Goal: Transaction & Acquisition: Download file/media

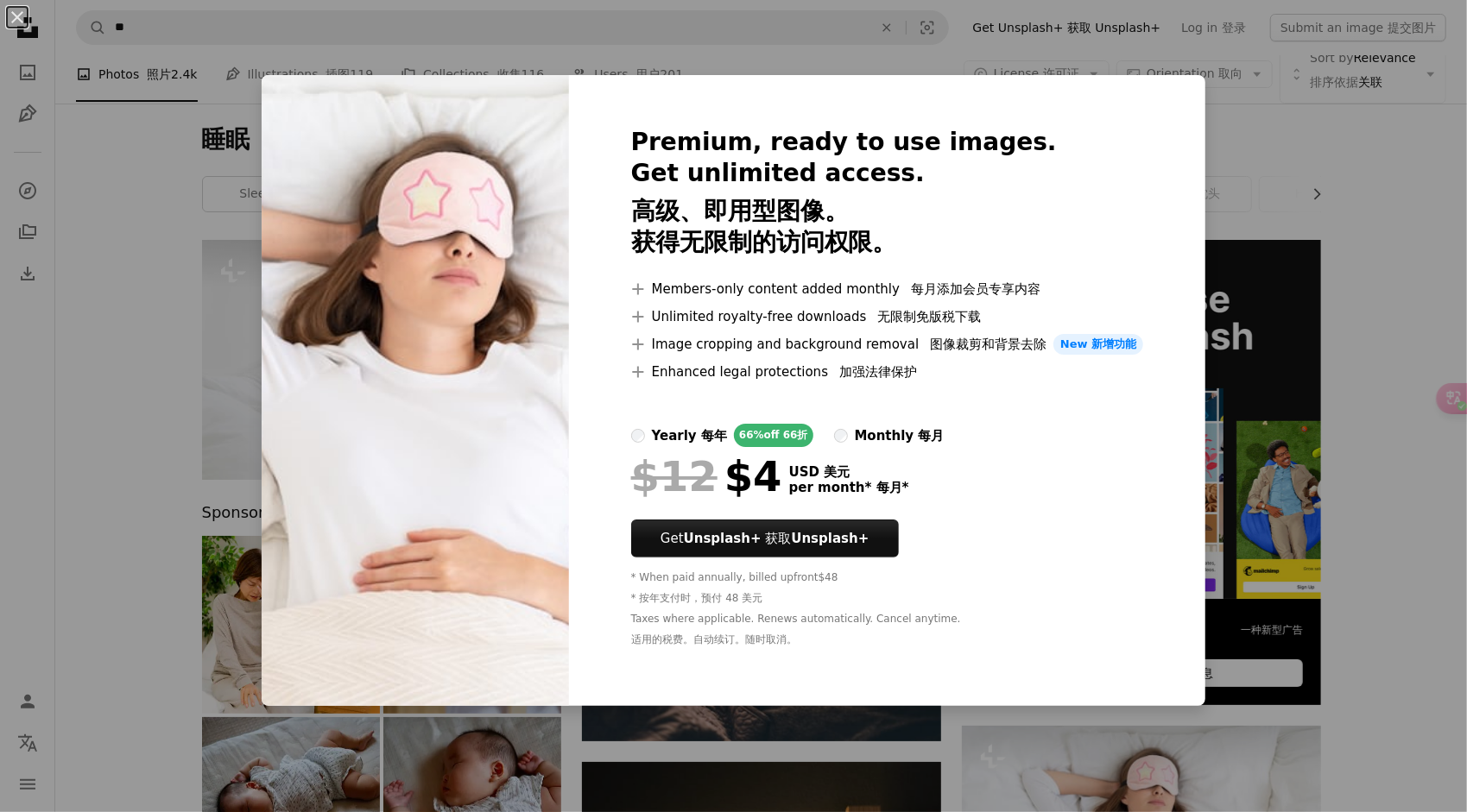
click at [1432, 440] on div "An X shape Premium, ready to use images. Get unlimited access. 高级、即用型图像。 获得无限制的…" at bounding box center [733, 406] width 1467 height 812
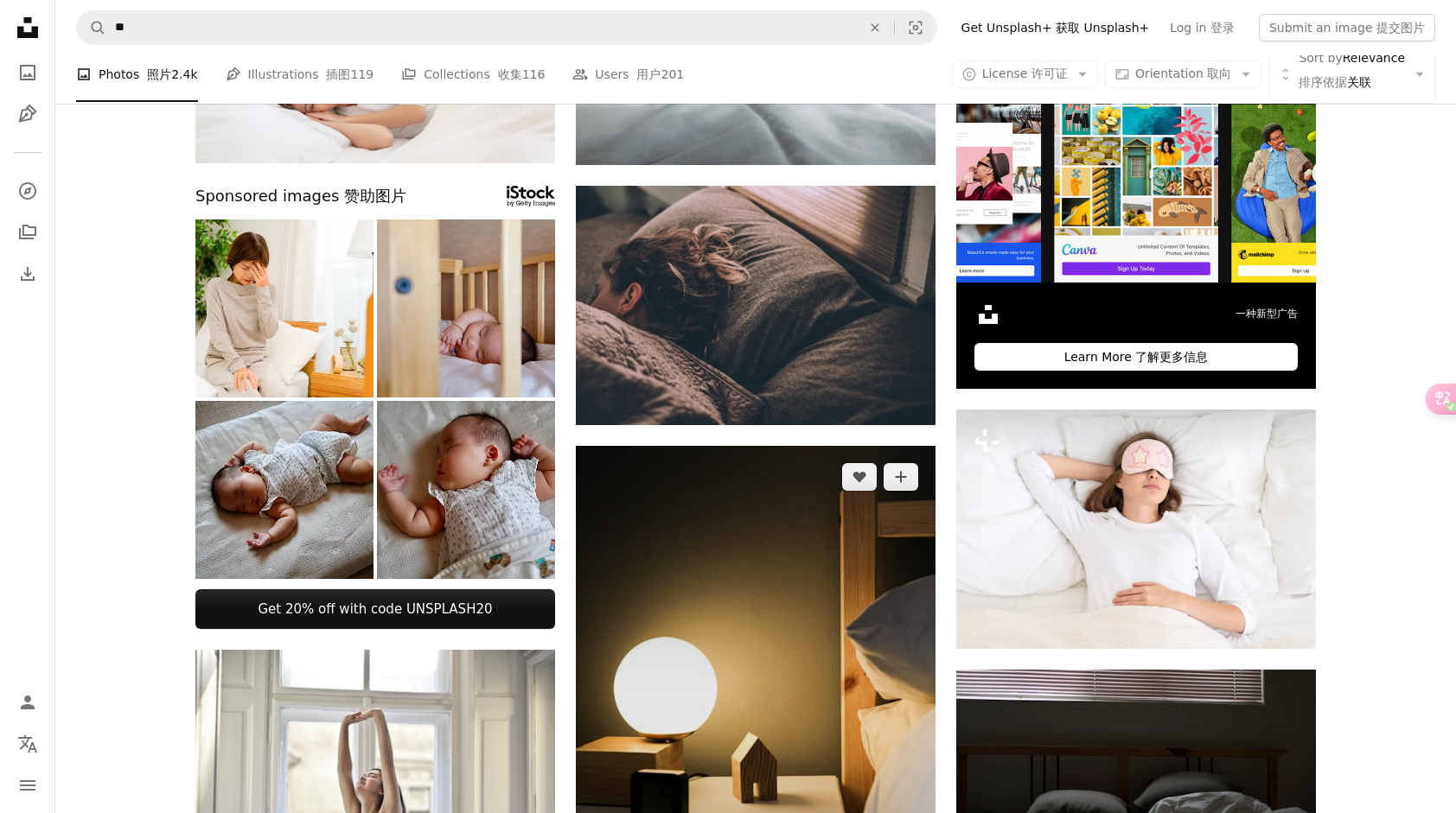
scroll to position [260, 0]
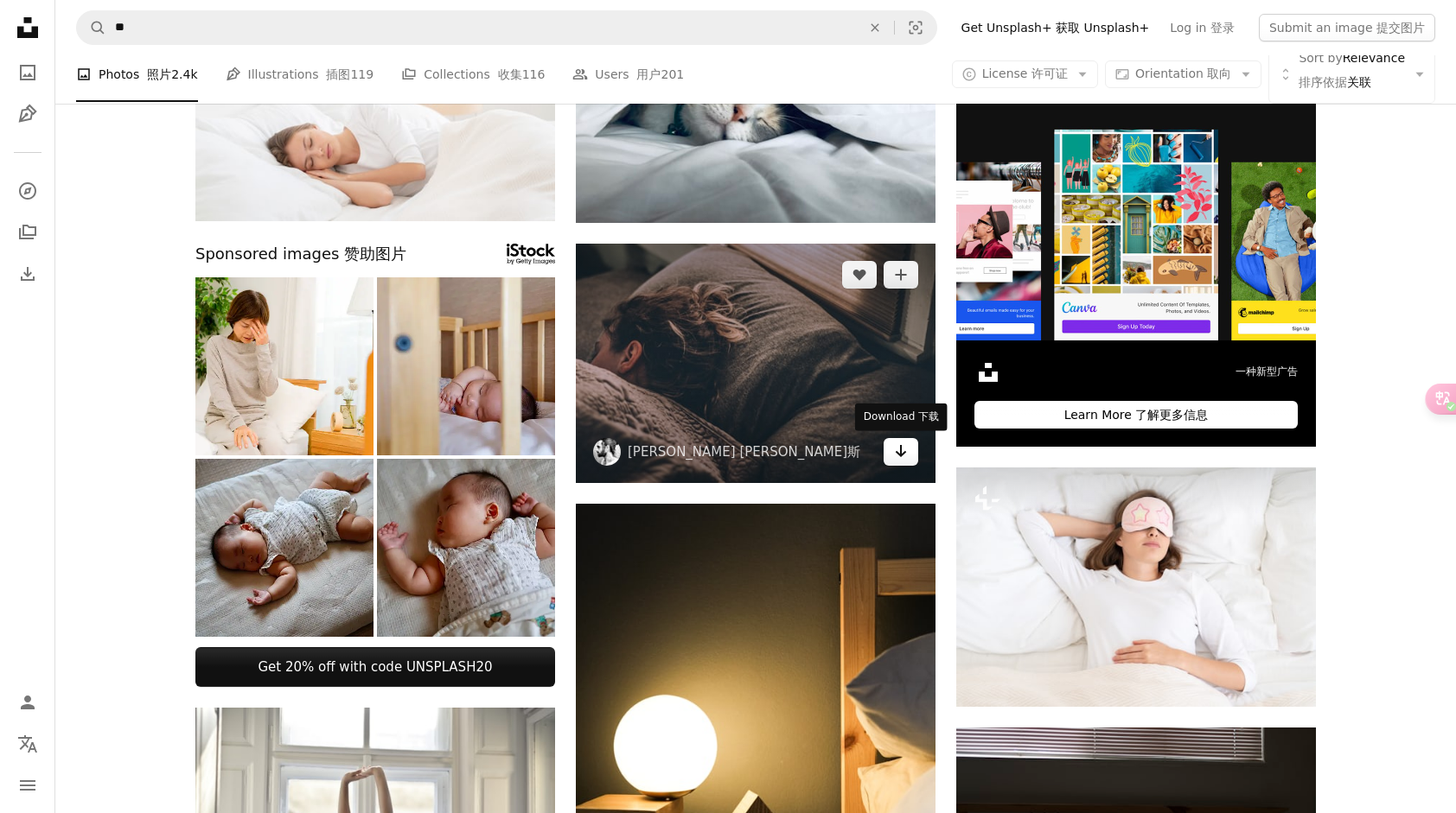
click at [910, 456] on link "Arrow pointing down" at bounding box center [901, 452] width 34 height 28
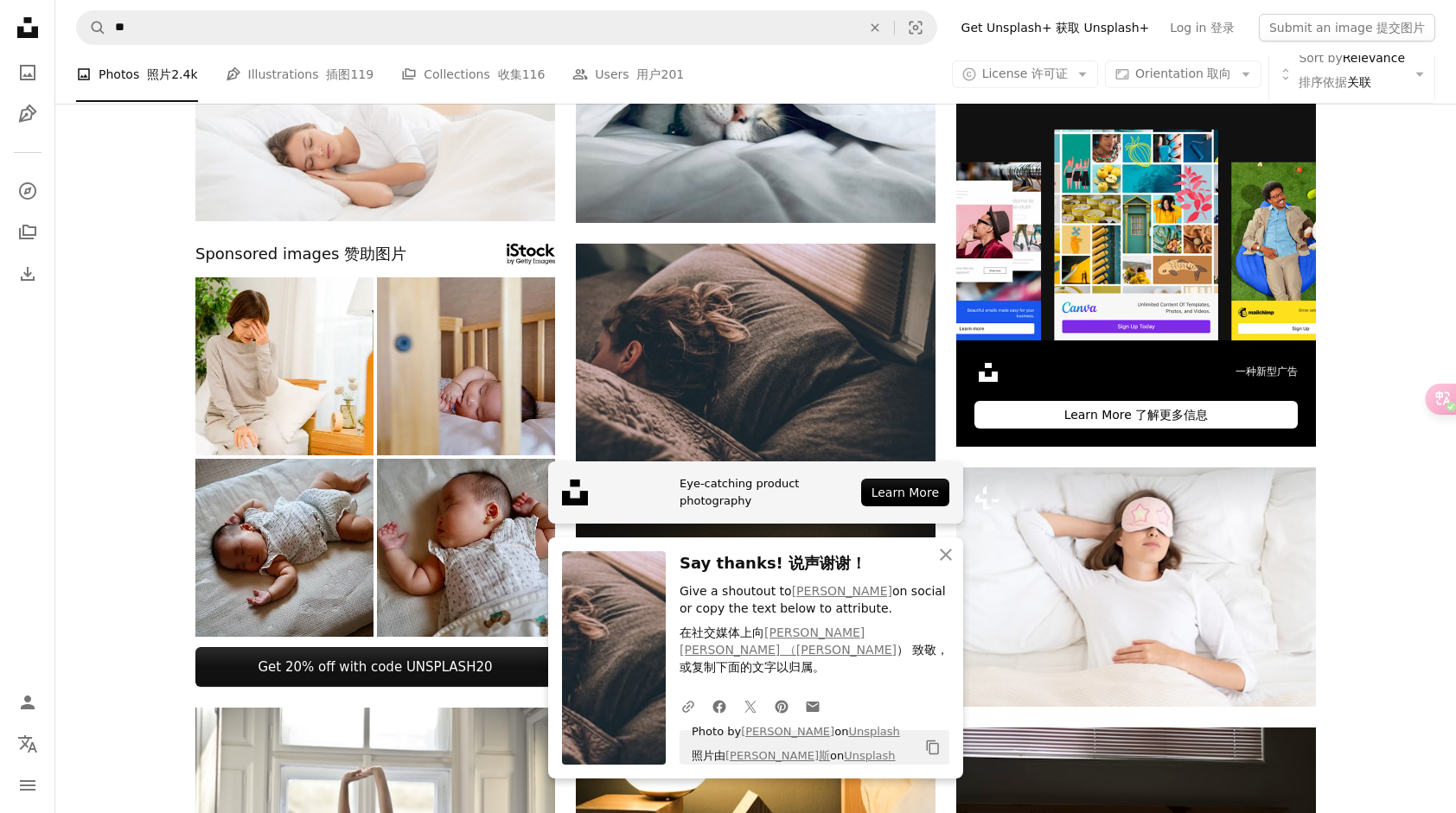
click at [948, 697] on div "A URL sharing icon (chains) Facebook icon X (formerly Twitter) icon Pinterest i…" at bounding box center [810, 706] width 277 height 34
click at [949, 565] on icon "An X shape" at bounding box center [946, 554] width 21 height 21
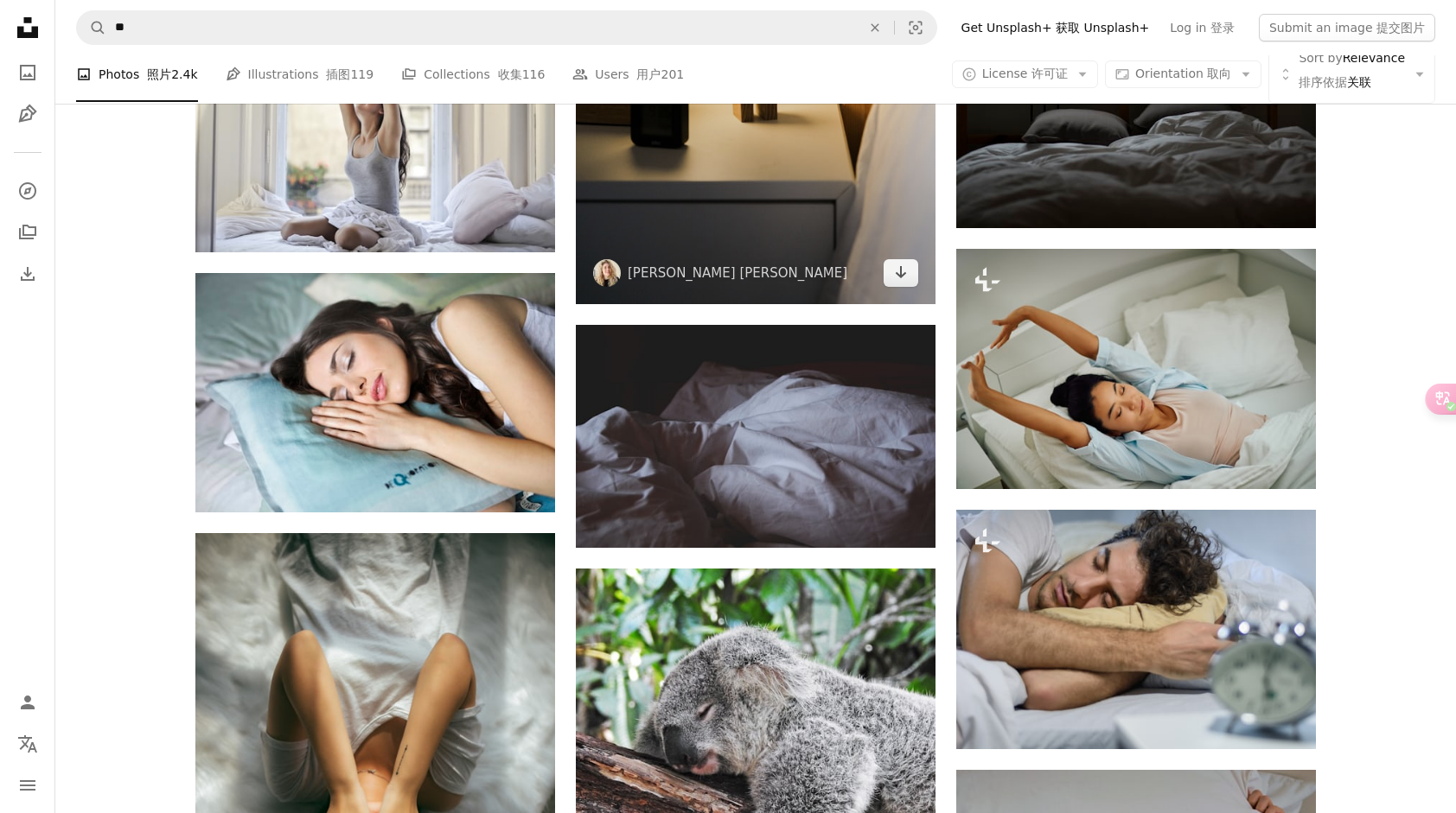
scroll to position [1037, 0]
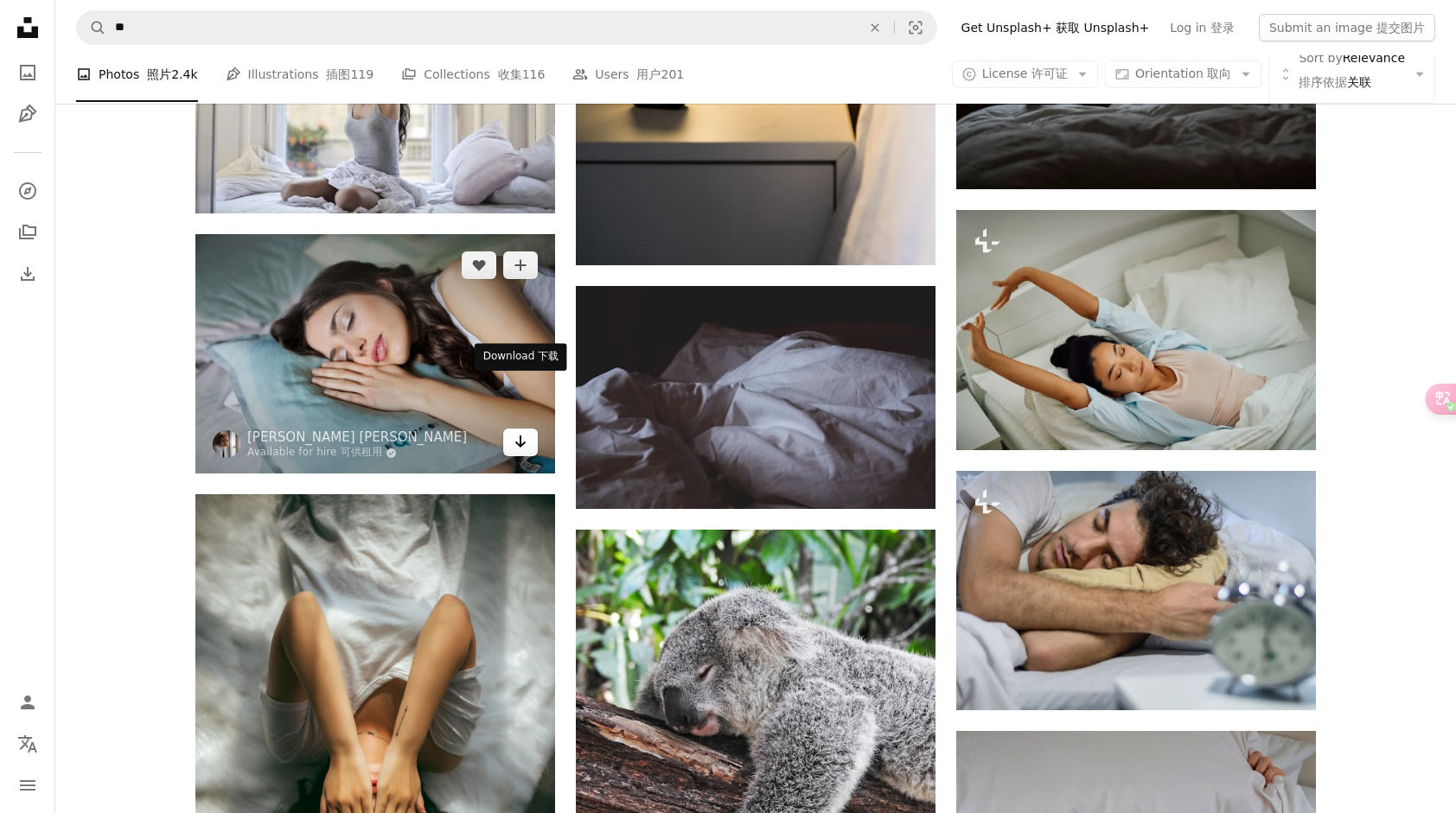
click at [518, 432] on icon "Arrow pointing down" at bounding box center [520, 442] width 14 height 21
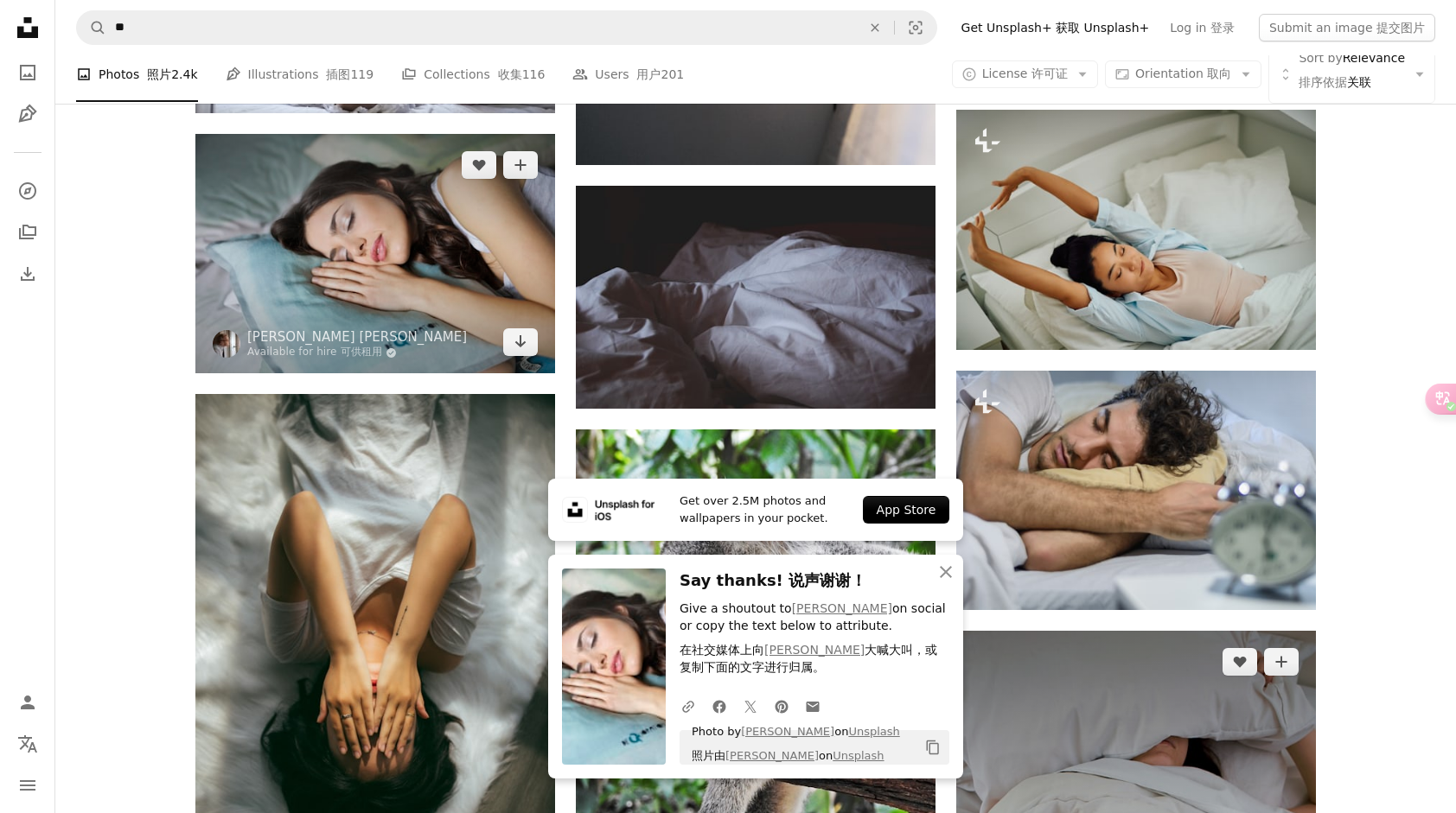
scroll to position [1124, 0]
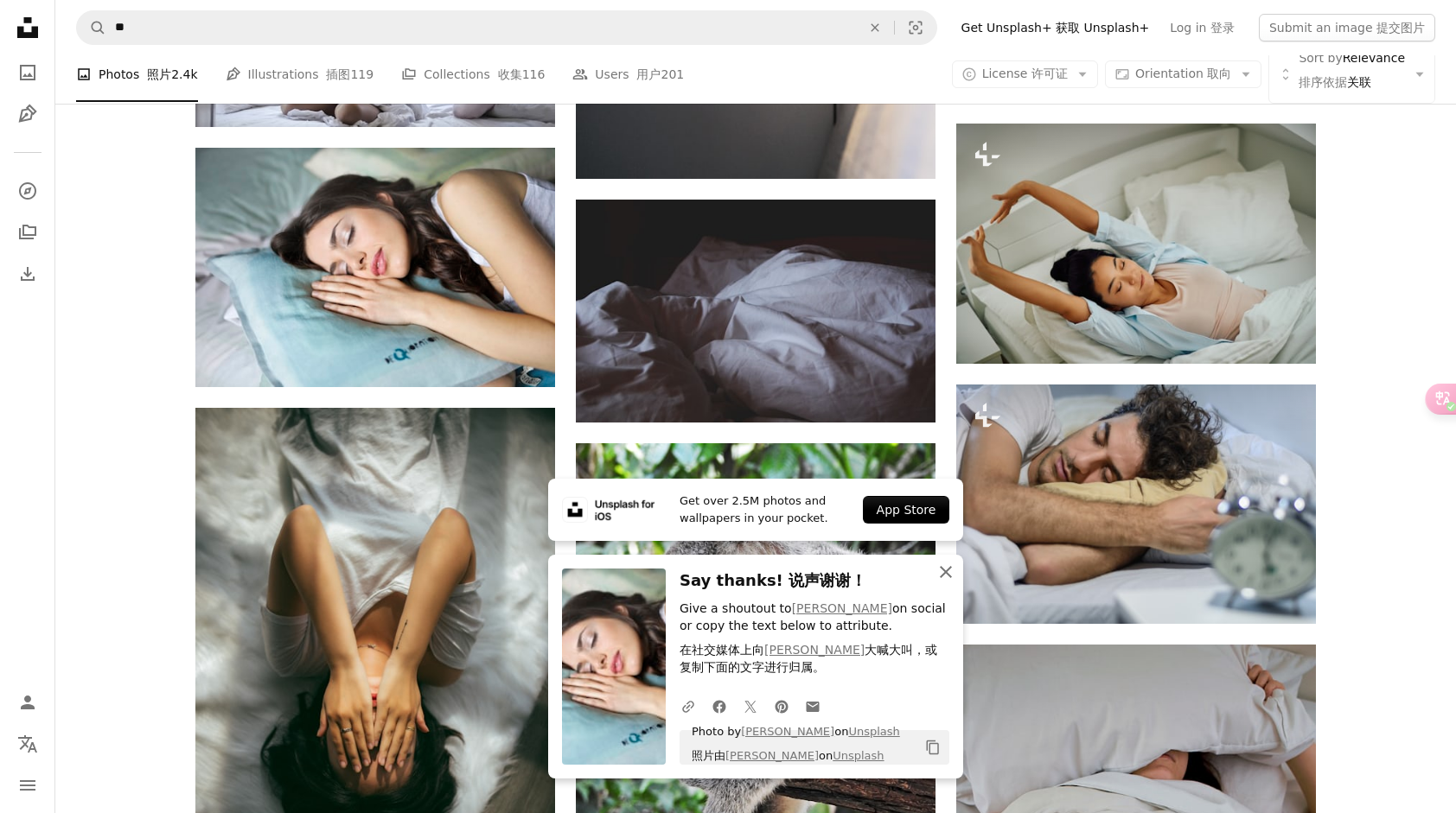
click at [940, 574] on icon "An X shape" at bounding box center [946, 571] width 21 height 21
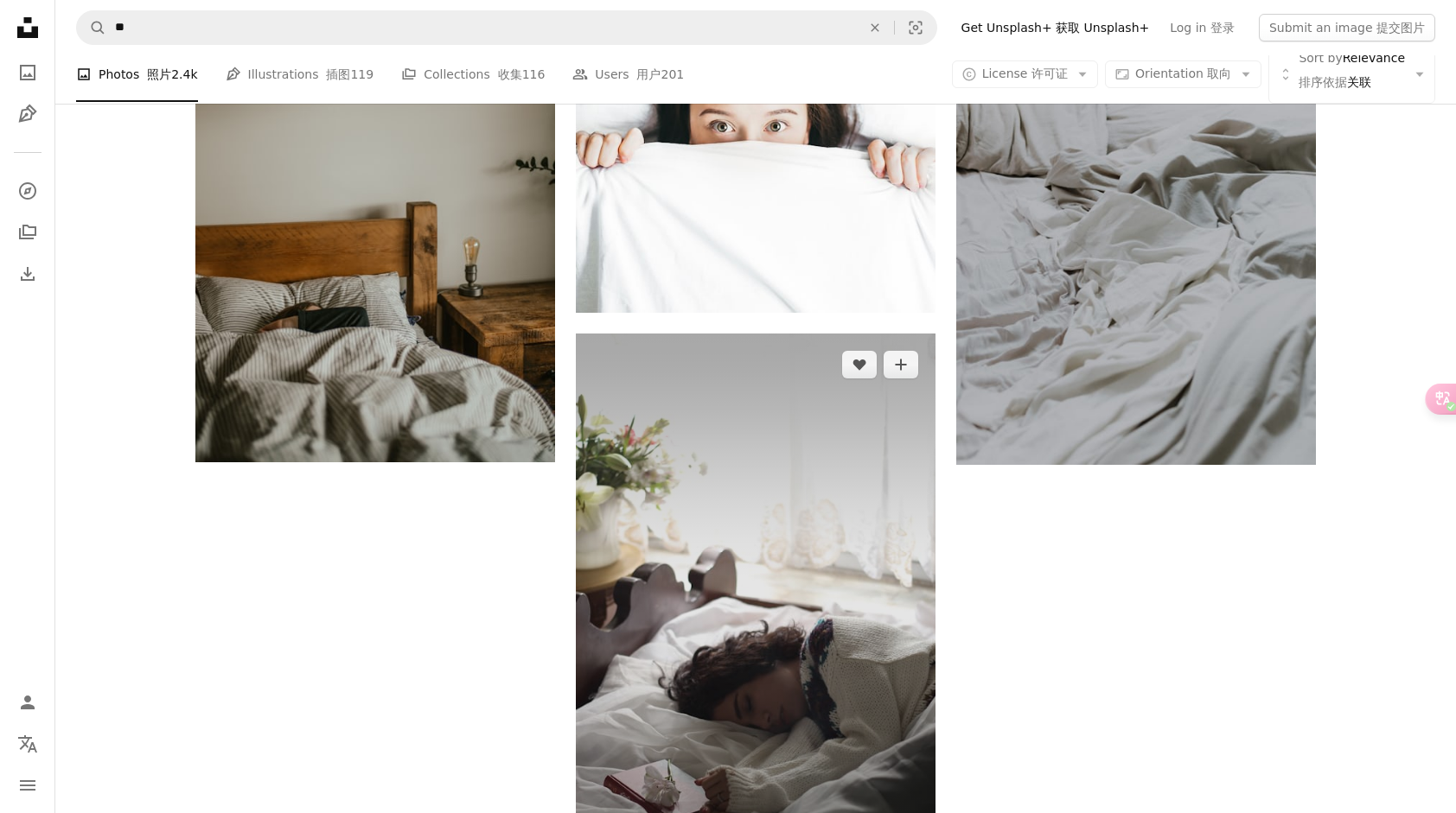
scroll to position [2766, 0]
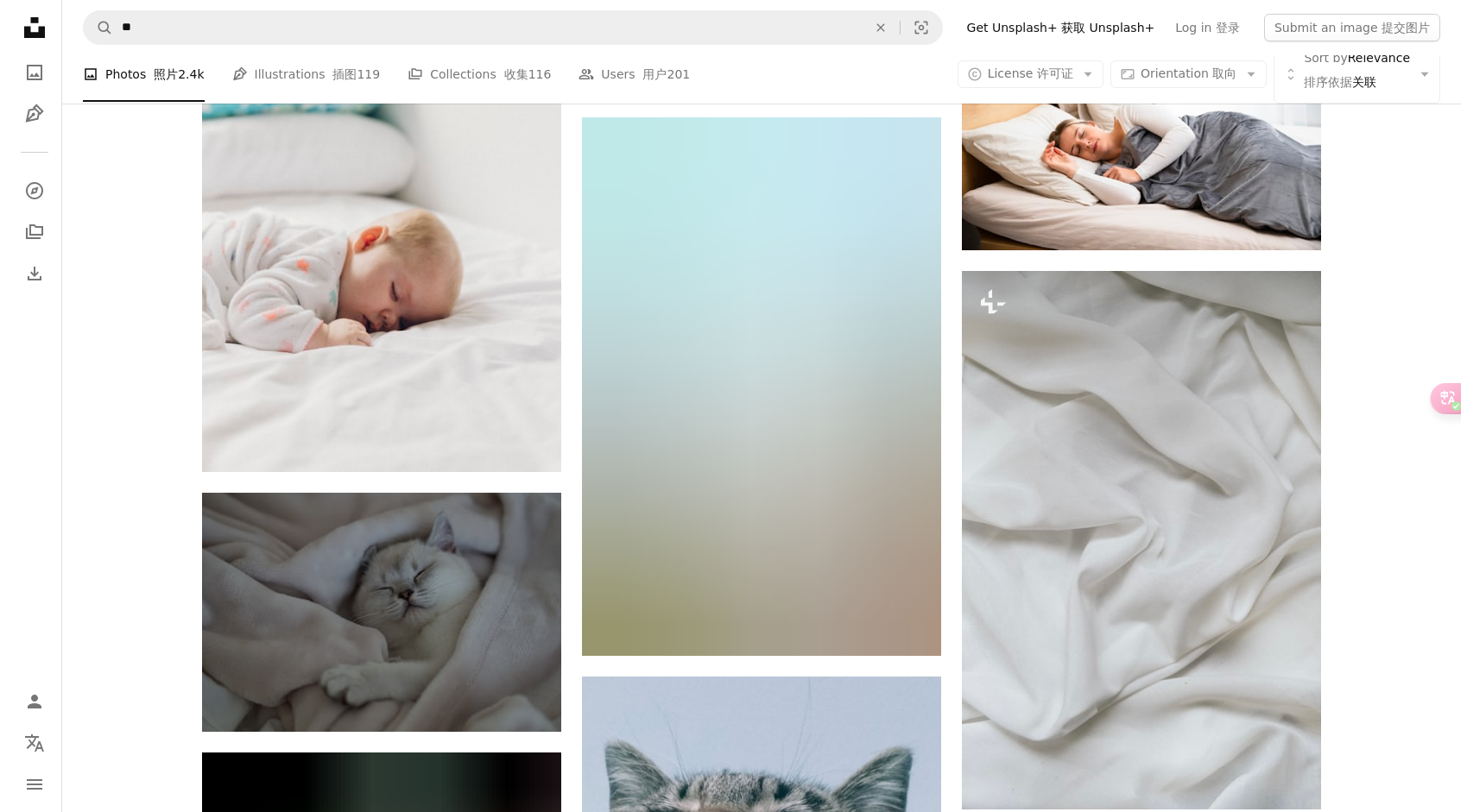
scroll to position [4144, 0]
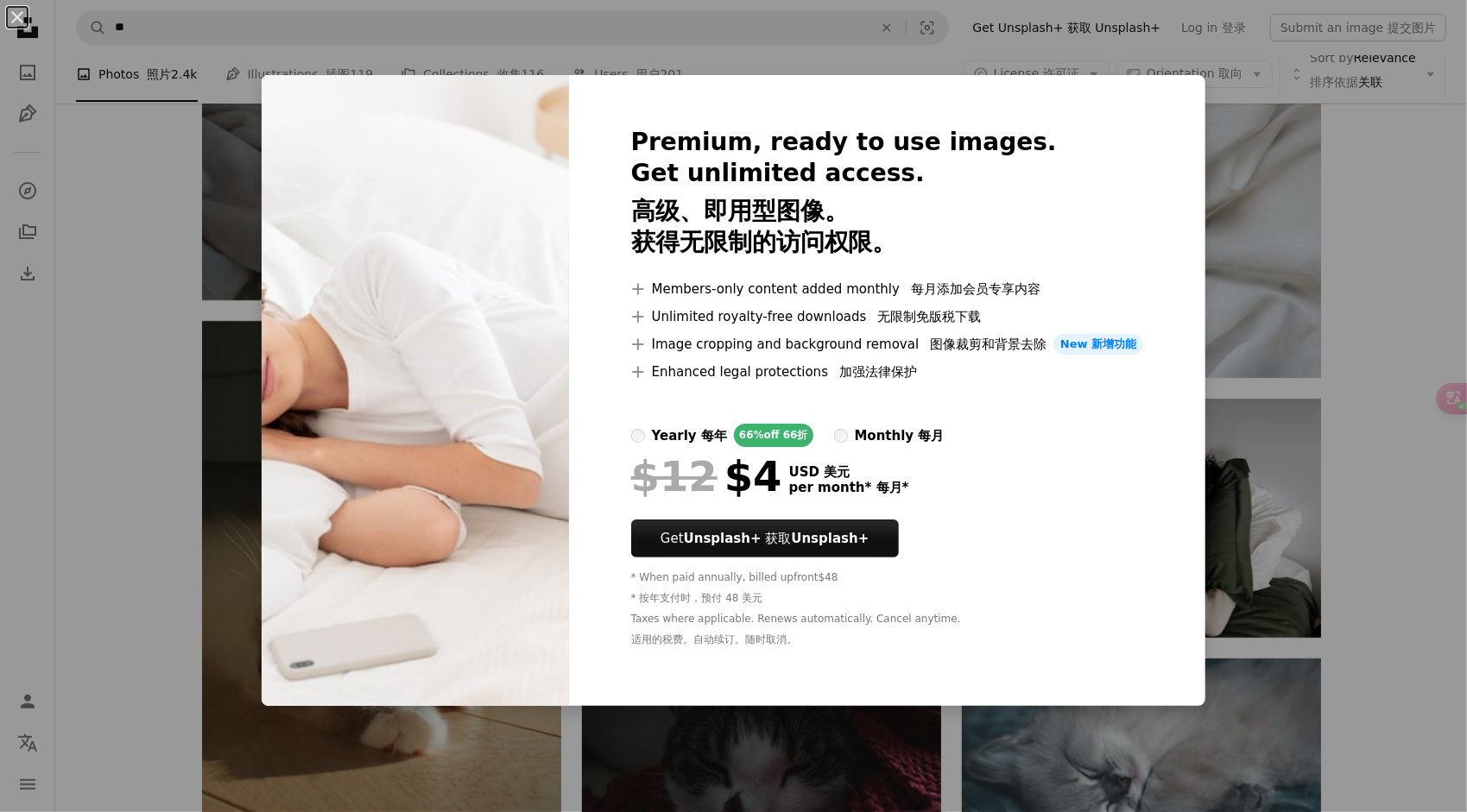
click at [886, 50] on div "An X shape Premium, ready to use images. Get unlimited access. 高级、即用型图像。 获得无限制的…" at bounding box center [733, 406] width 1467 height 812
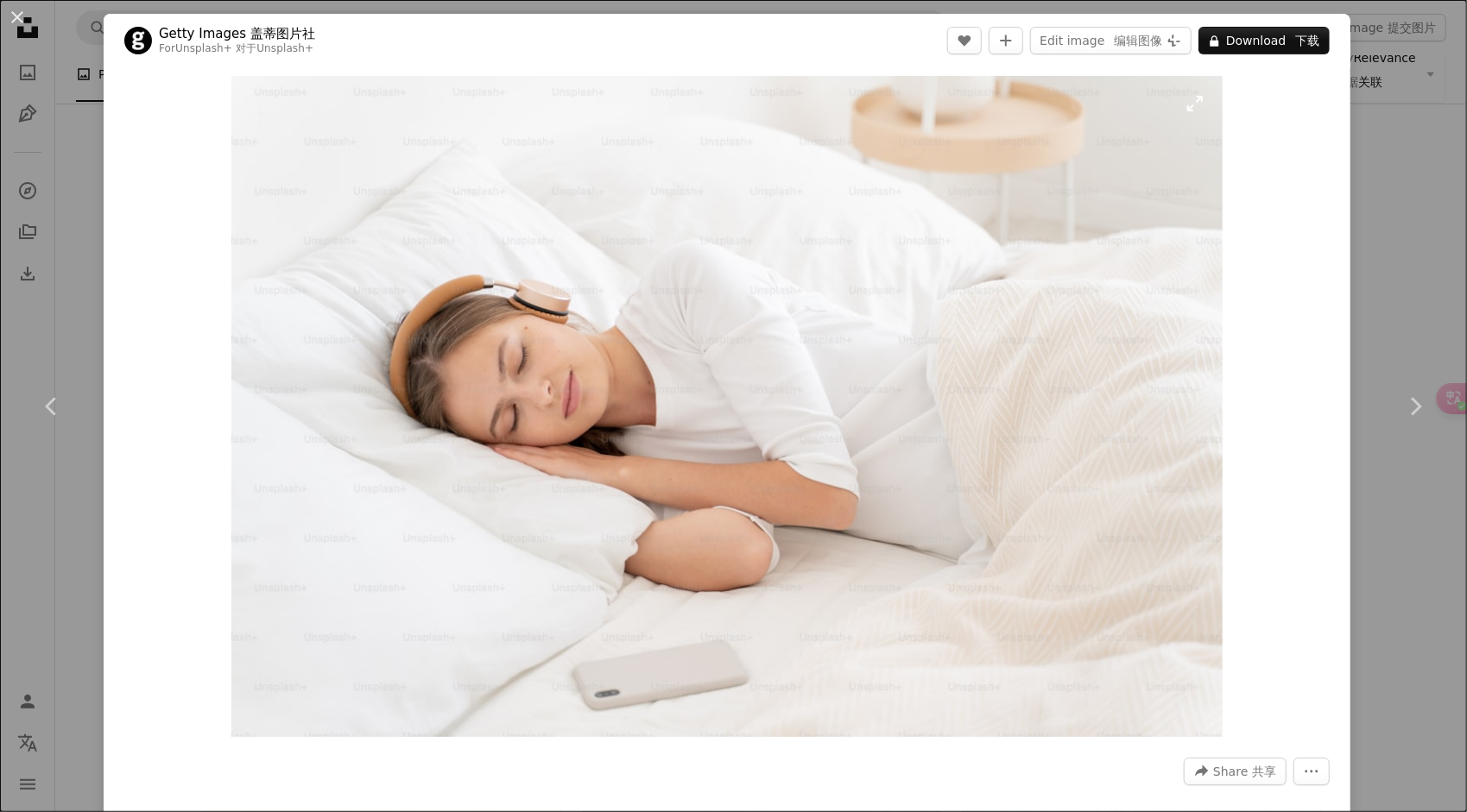
click at [1102, 439] on img "Zoom in on this image" at bounding box center [727, 406] width 992 height 662
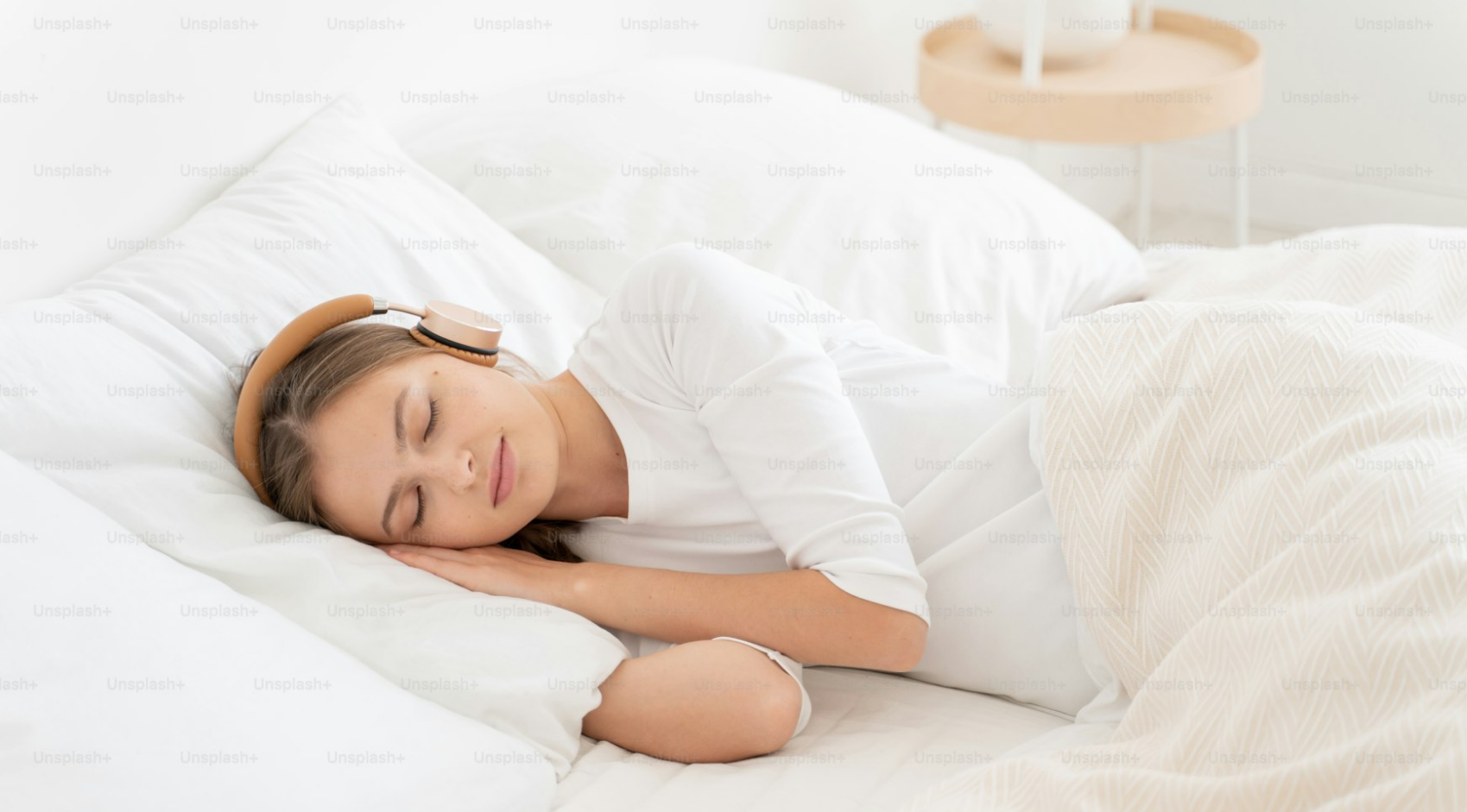
click at [1102, 439] on img "Zoom out on this image" at bounding box center [733, 489] width 1469 height 979
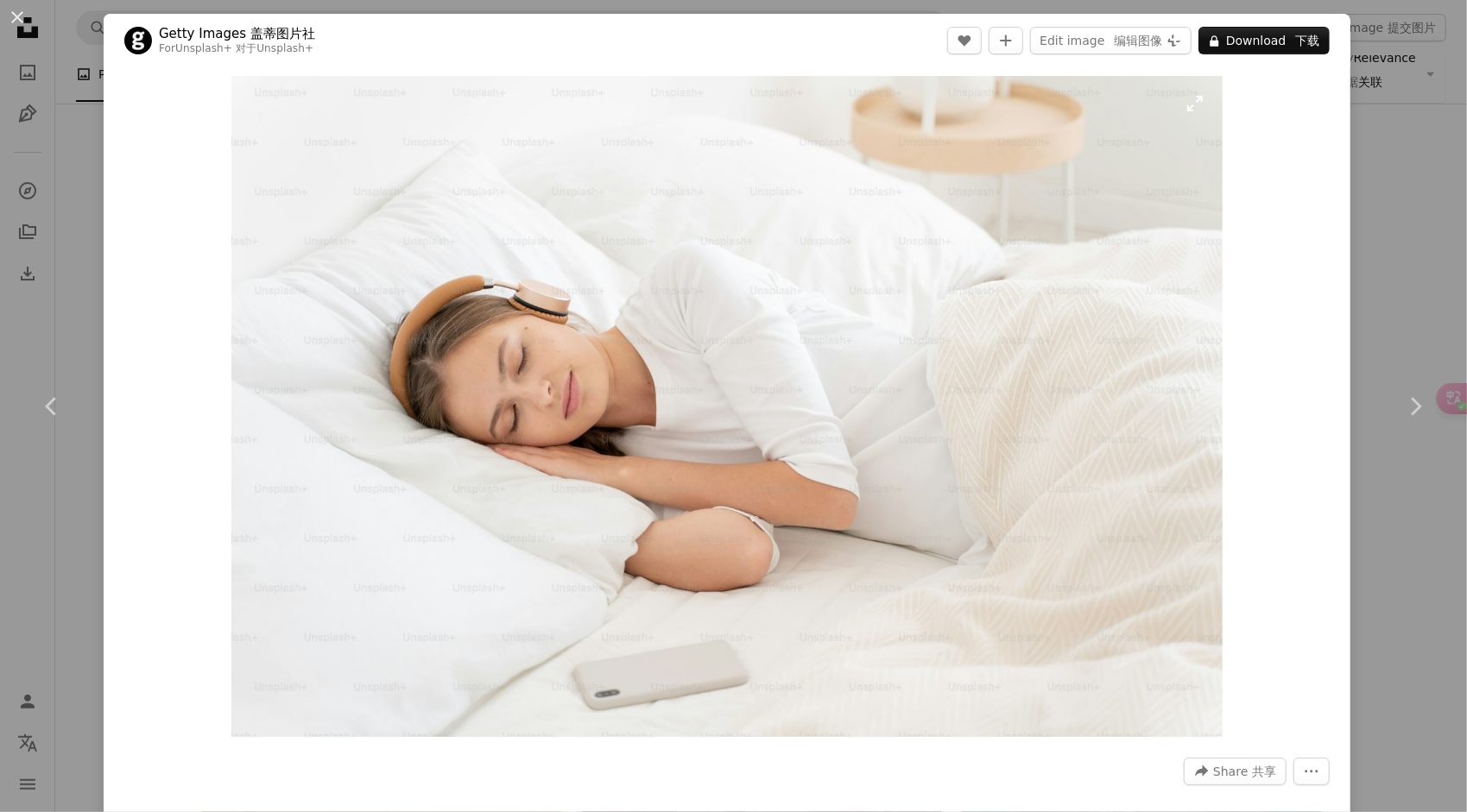
click at [1173, 425] on img "Zoom in on this image" at bounding box center [727, 406] width 992 height 662
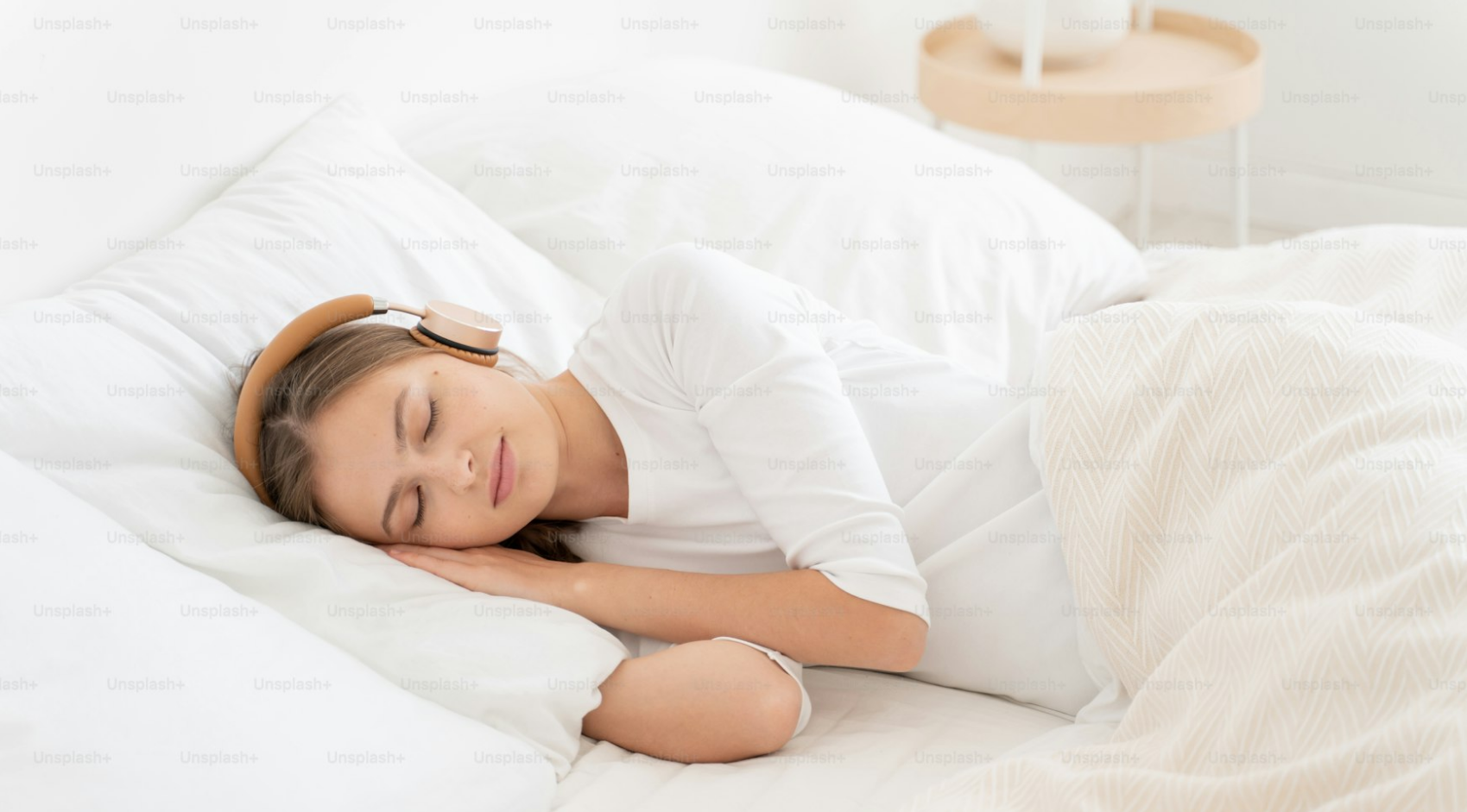
scroll to position [75, 0]
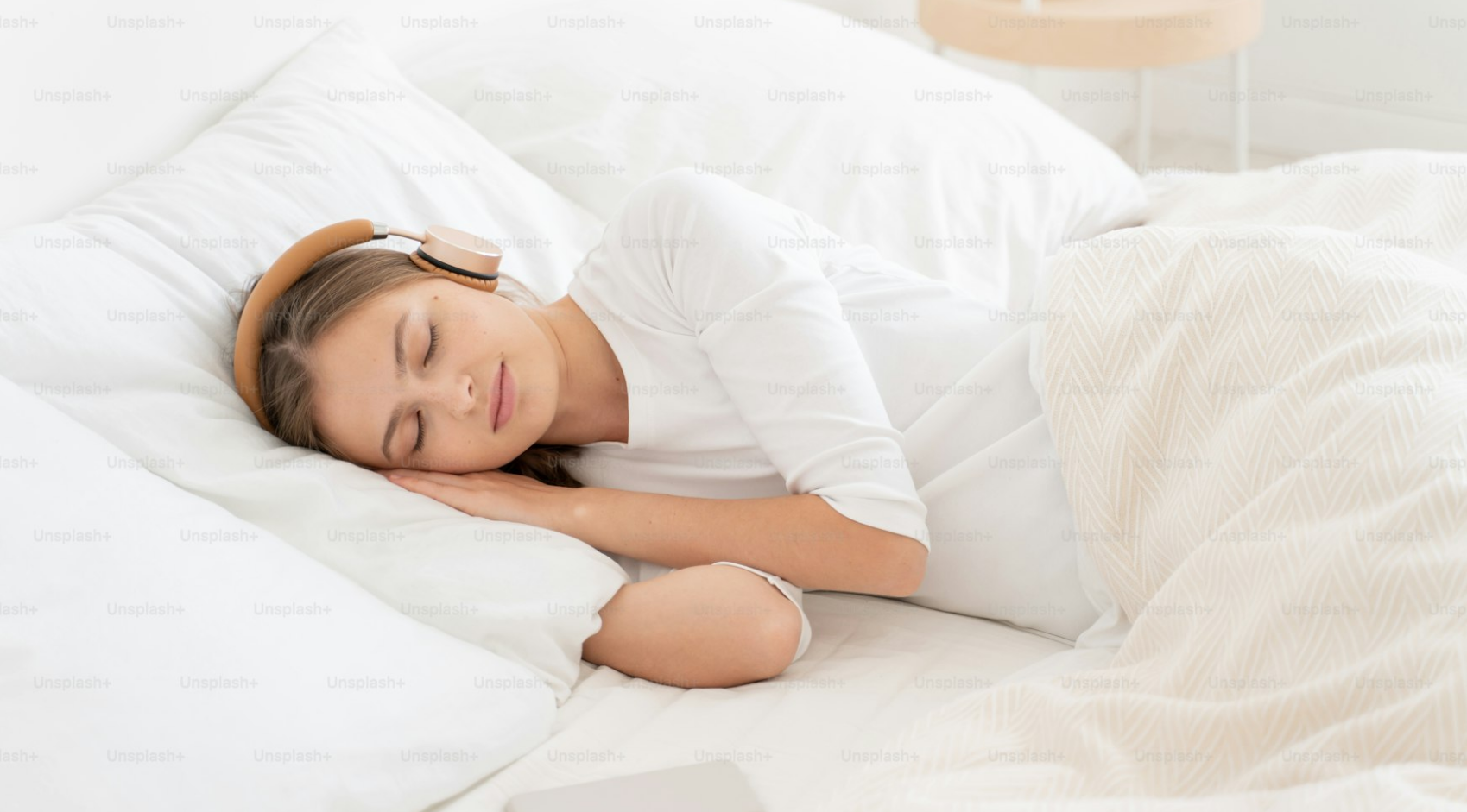
click at [1173, 425] on img "Zoom out on this image" at bounding box center [733, 414] width 1469 height 979
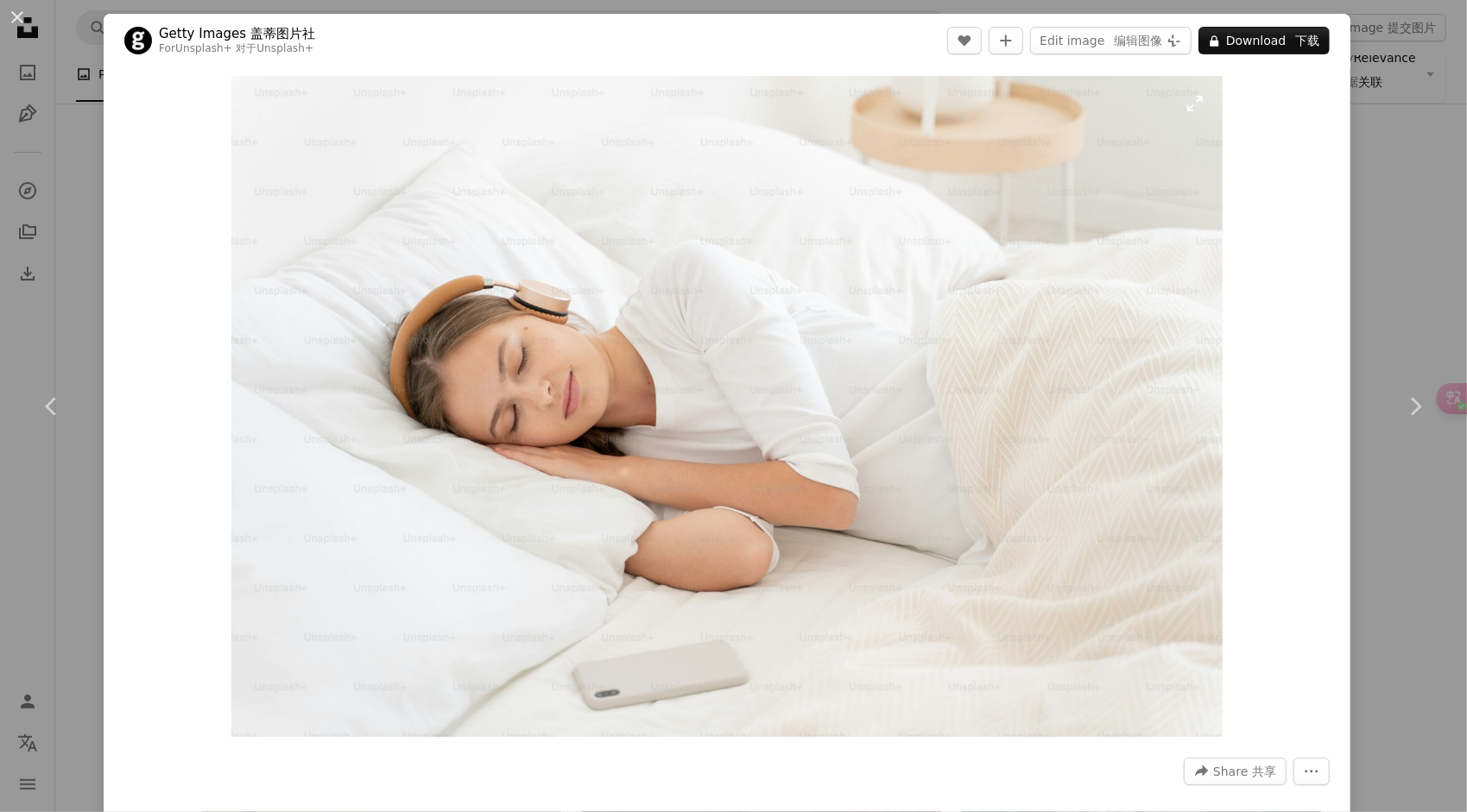
click at [1173, 425] on img "Zoom in on this image" at bounding box center [727, 406] width 992 height 662
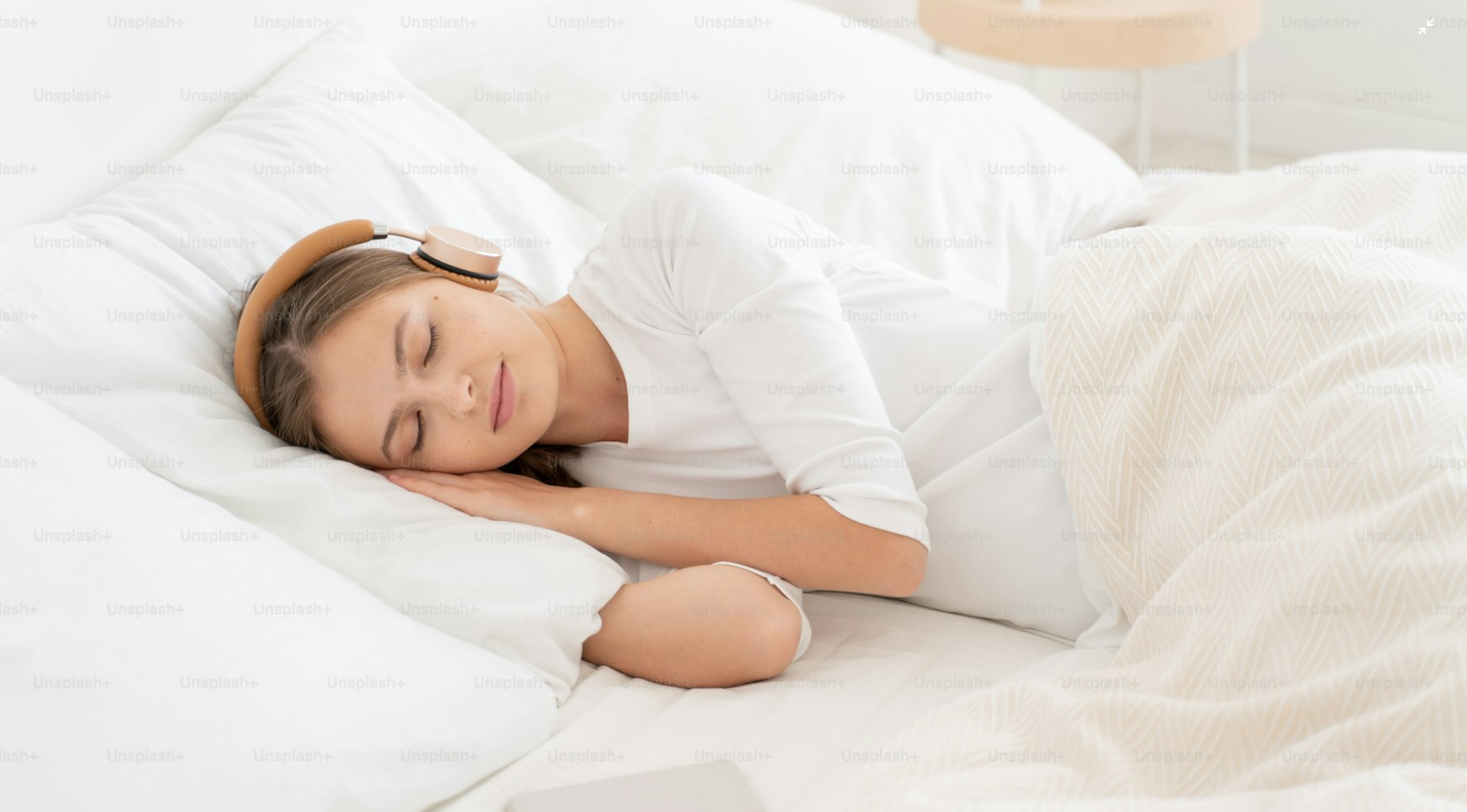
click at [1171, 567] on img "Zoom out on this image" at bounding box center [733, 414] width 1469 height 979
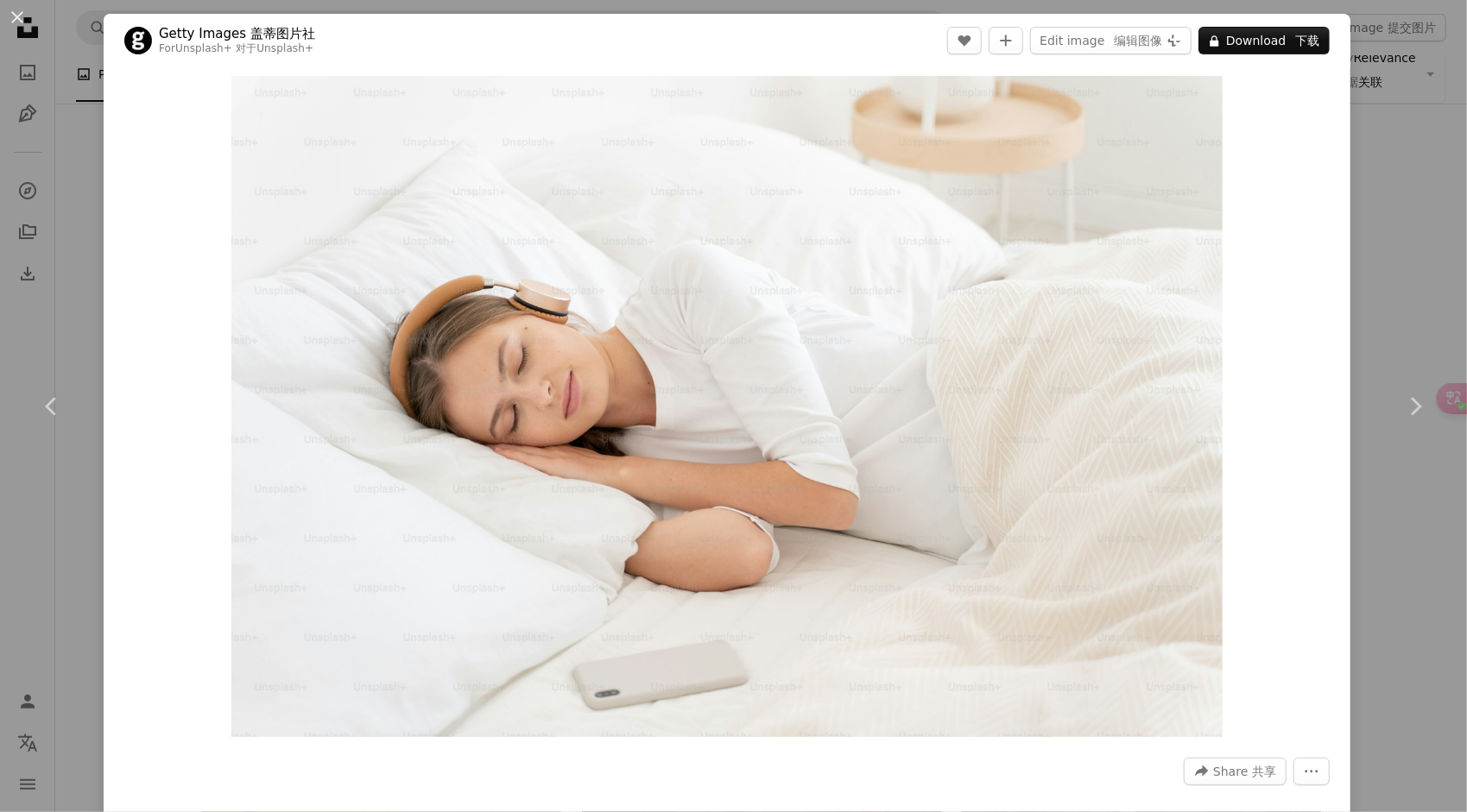
click at [1345, 500] on div "An X shape Chevron left Chevron right Getty Images 盖蒂图片社 For Unsplash+ 对于 Unspl…" at bounding box center [733, 406] width 1467 height 812
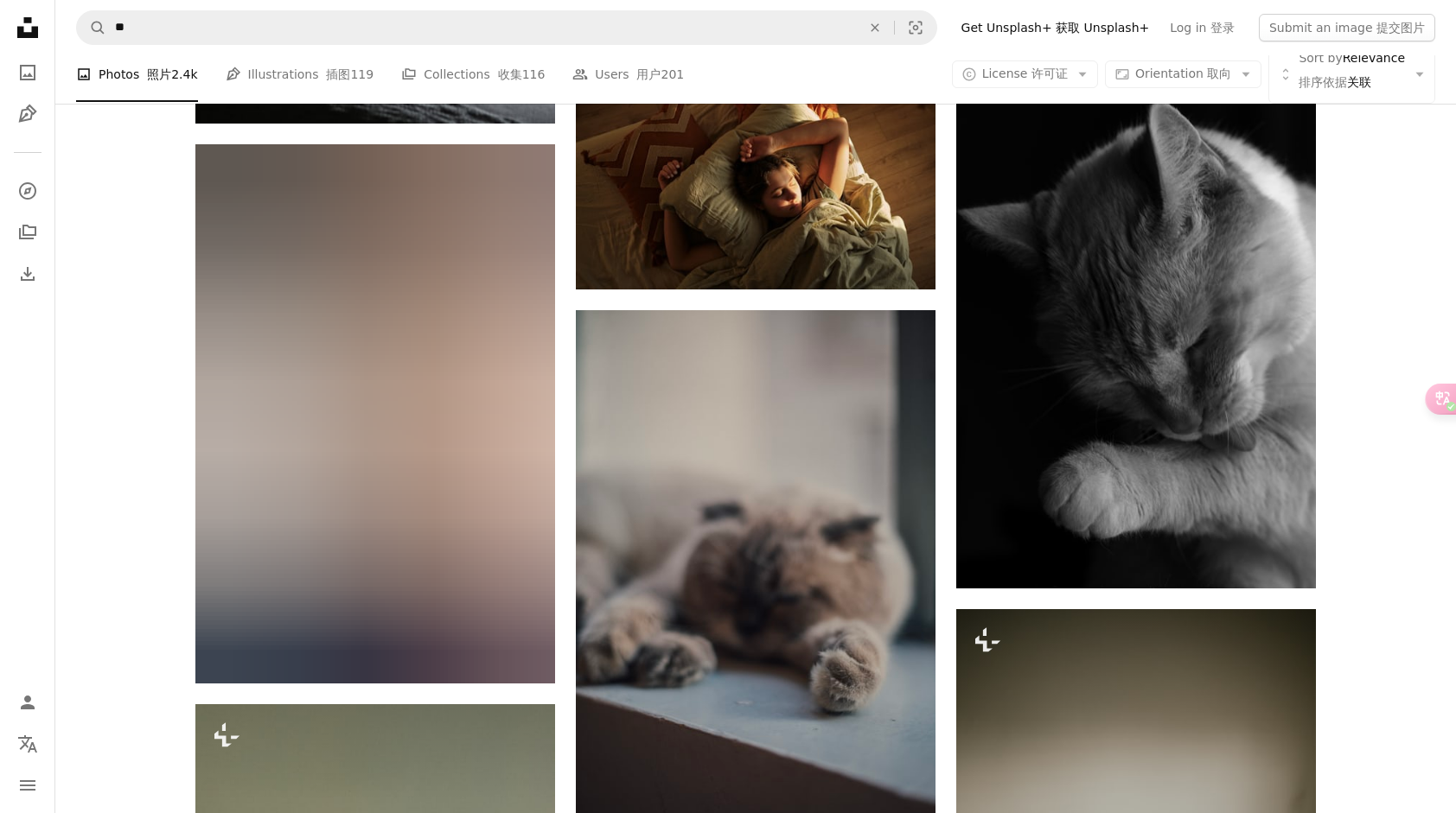
scroll to position [12446, 0]
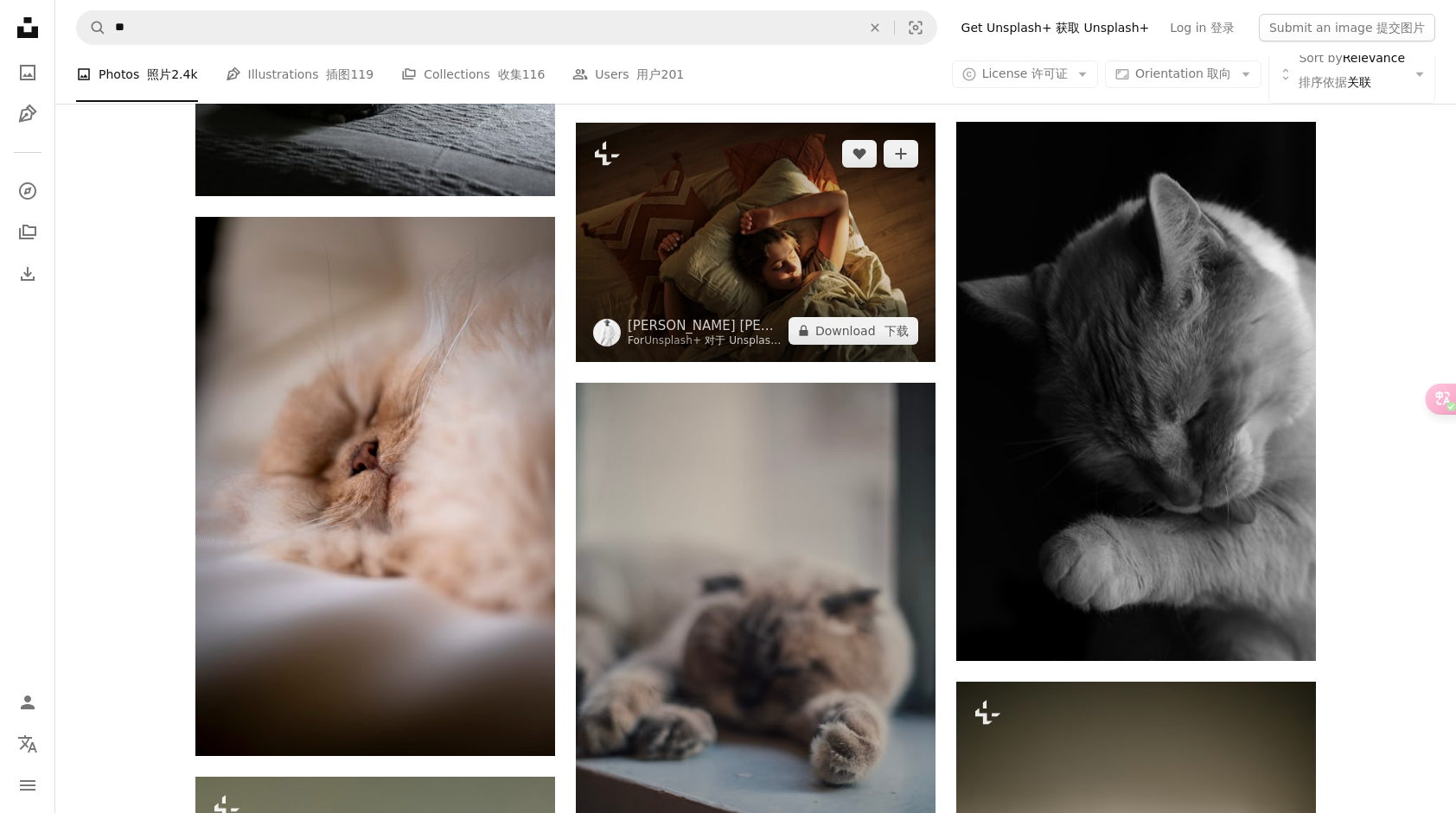
click at [891, 277] on img at bounding box center [755, 242] width 360 height 240
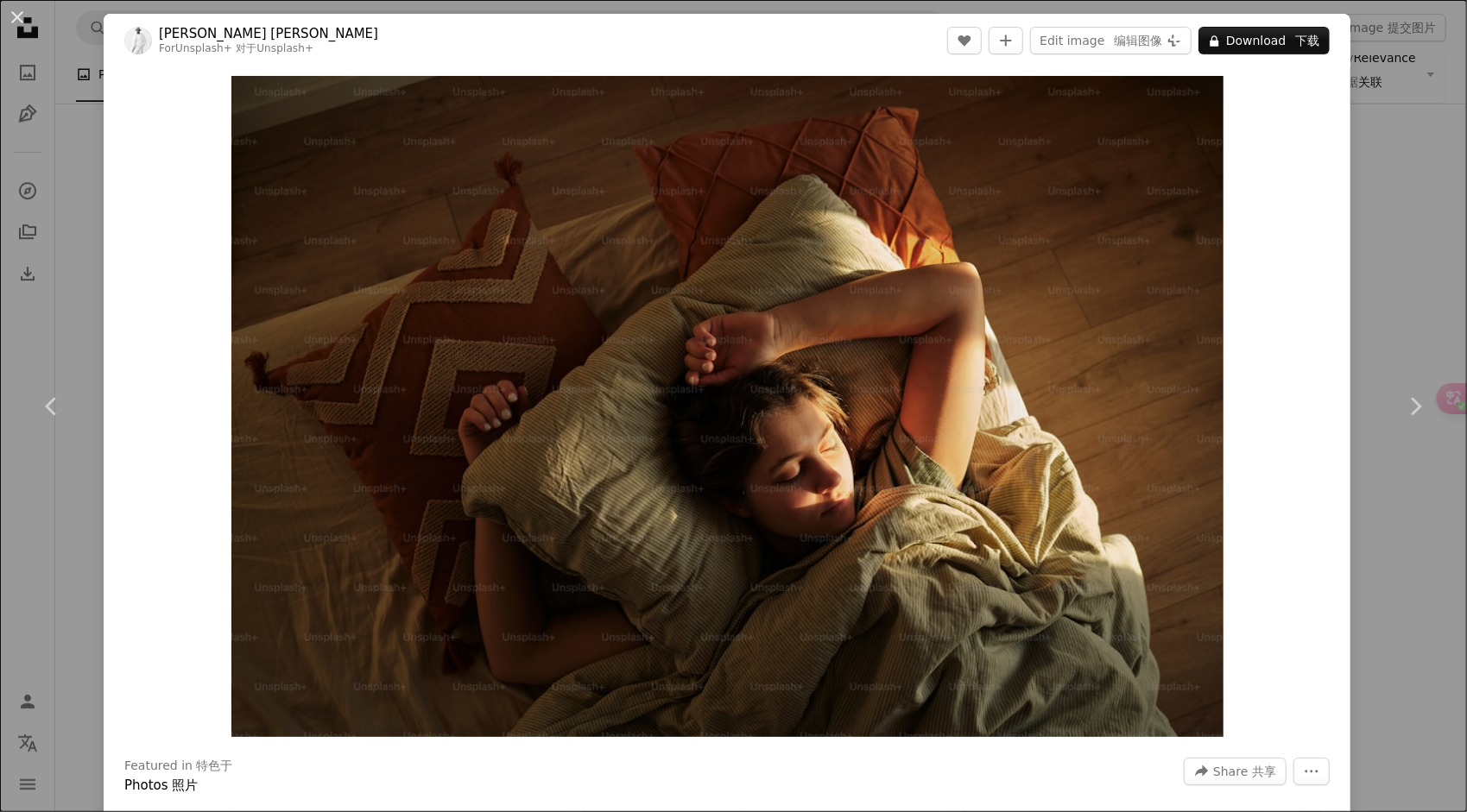
click at [1380, 262] on div "An X shape Chevron left Chevron right [PERSON_NAME] [PERSON_NAME]夫 For Unsplash…" at bounding box center [733, 406] width 1467 height 812
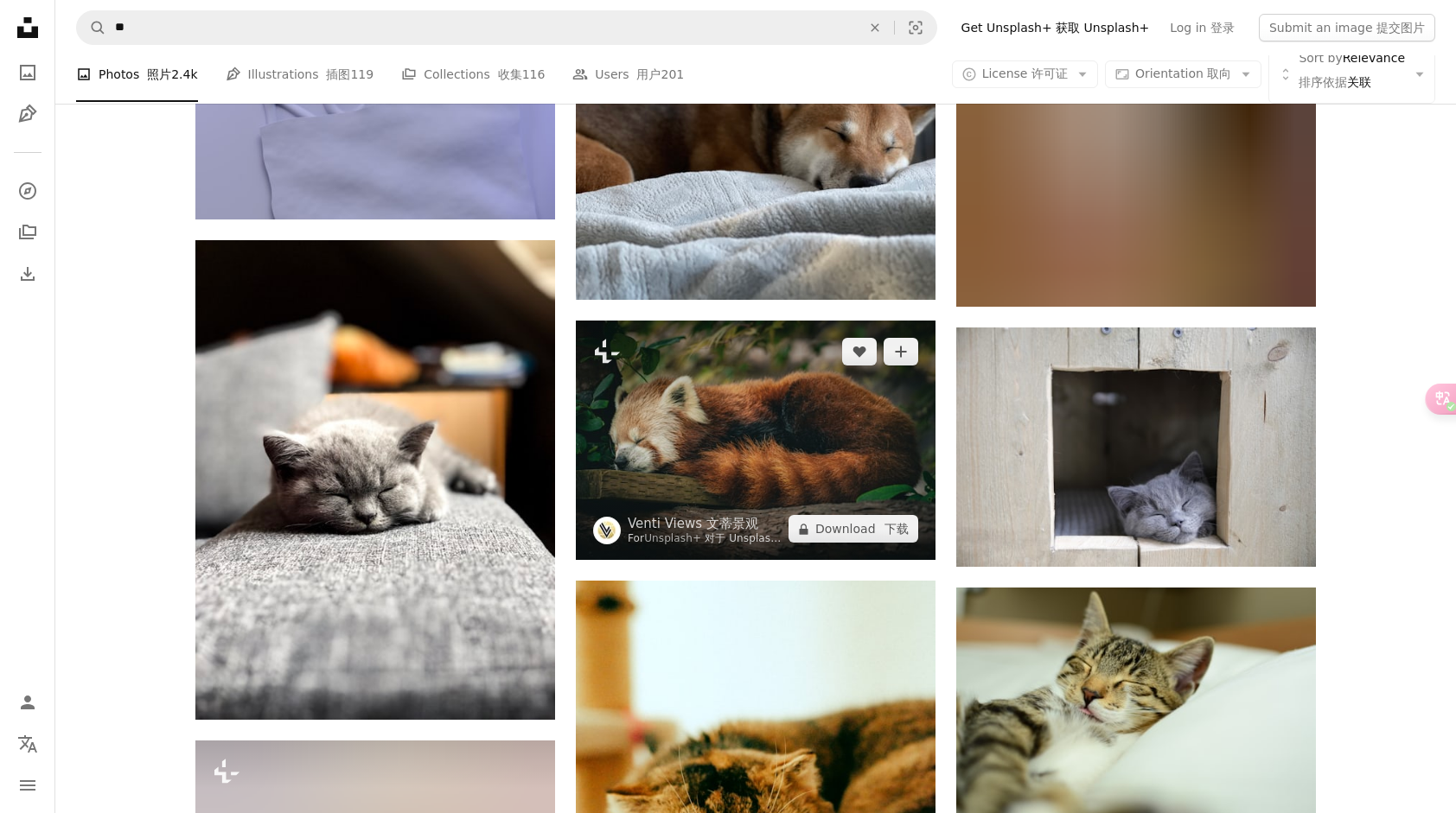
scroll to position [20658, 0]
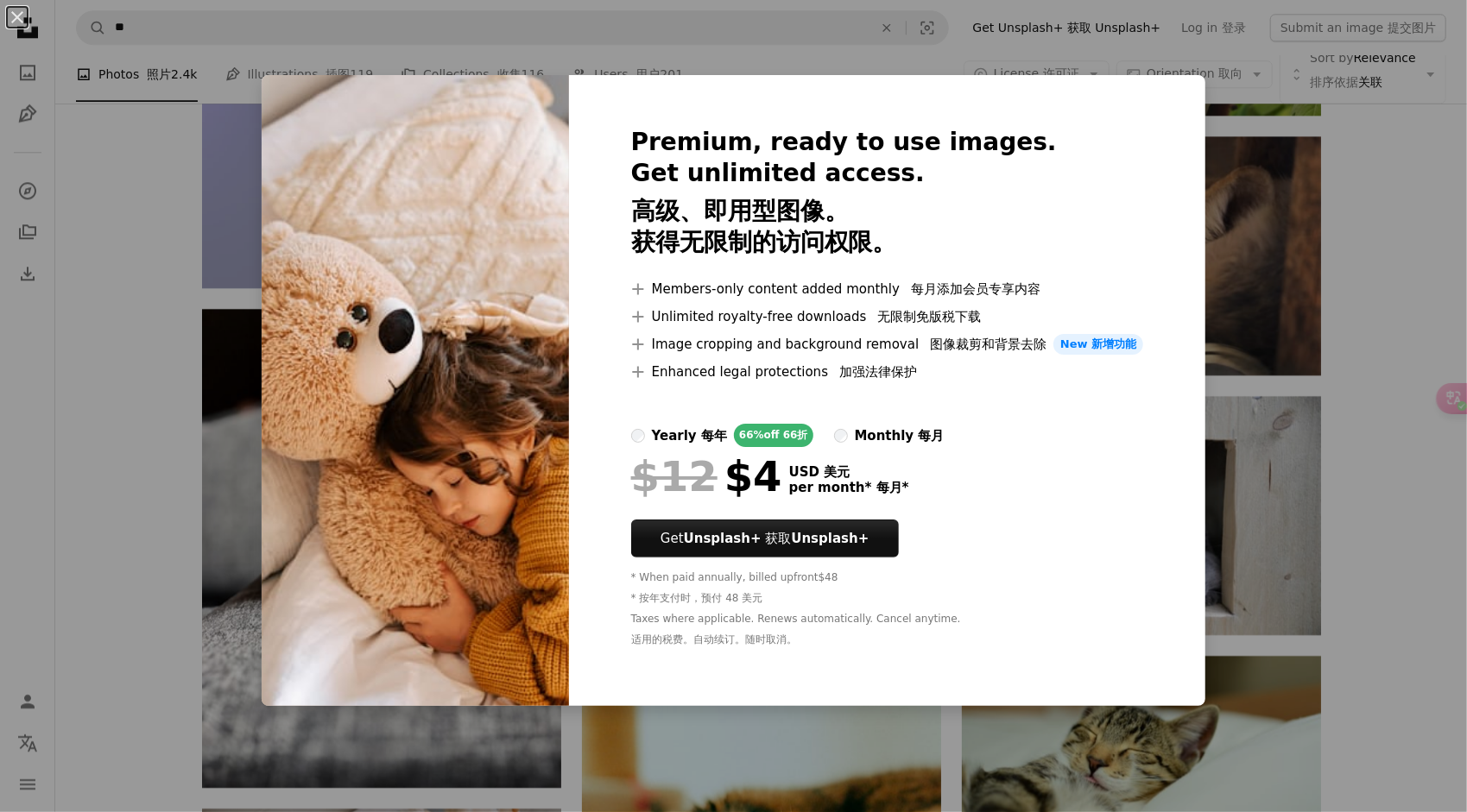
click at [1306, 392] on div "An X shape Premium, ready to use images. Get unlimited access. 高级、即用型图像。 获得无限制的…" at bounding box center [733, 406] width 1467 height 812
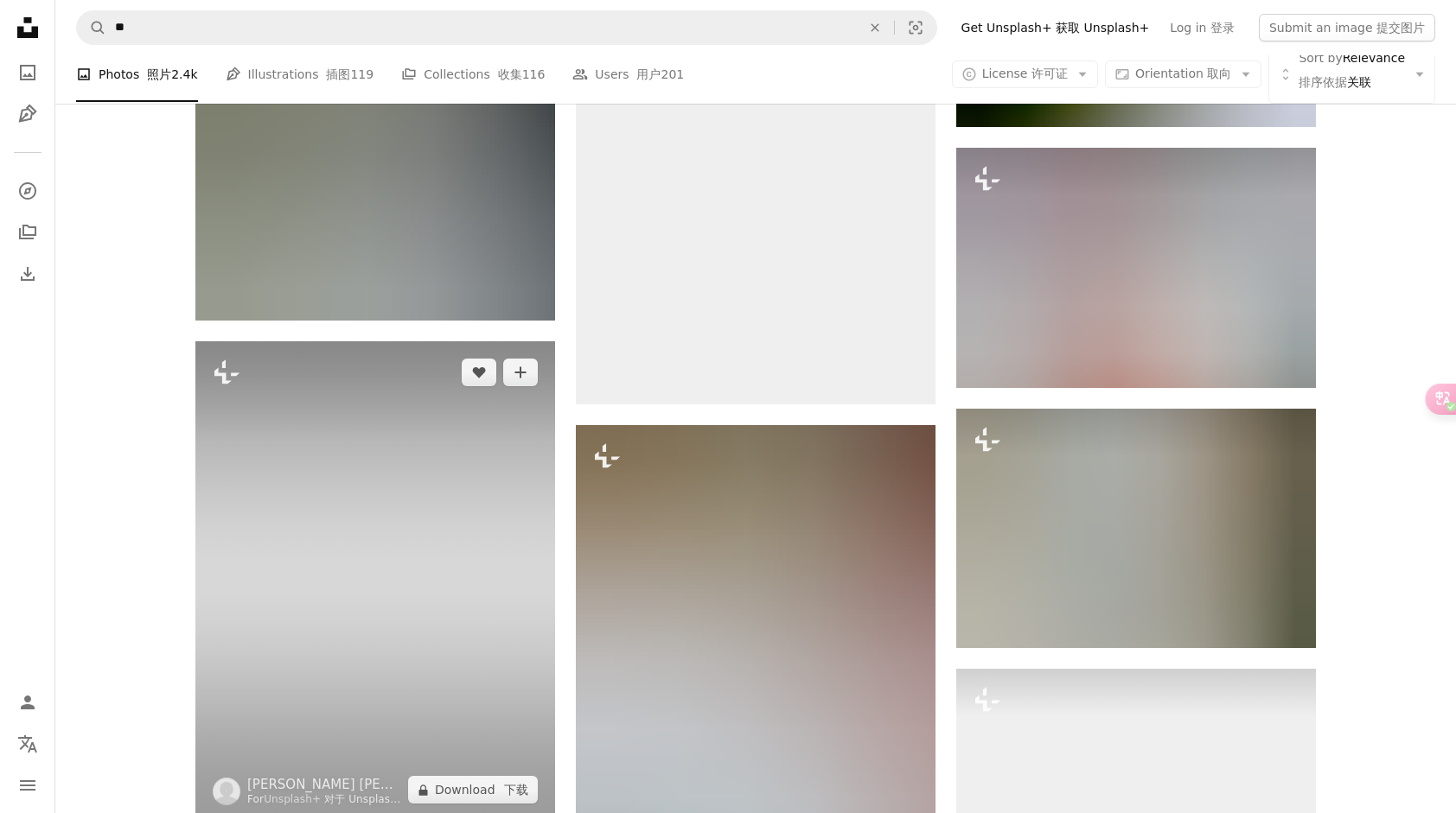
scroll to position [21954, 0]
